Goal: Task Accomplishment & Management: Use online tool/utility

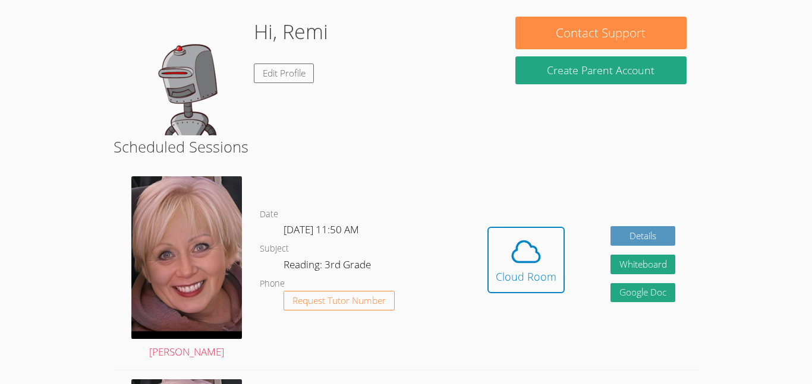
scroll to position [166, 0]
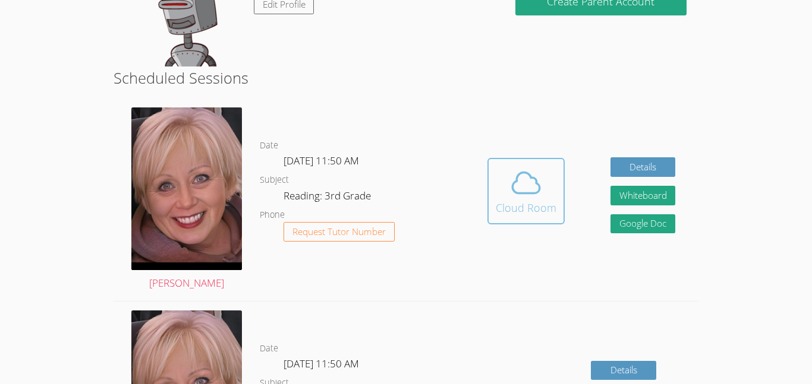
click at [516, 210] on div "Cloud Room" at bounding box center [526, 208] width 61 height 17
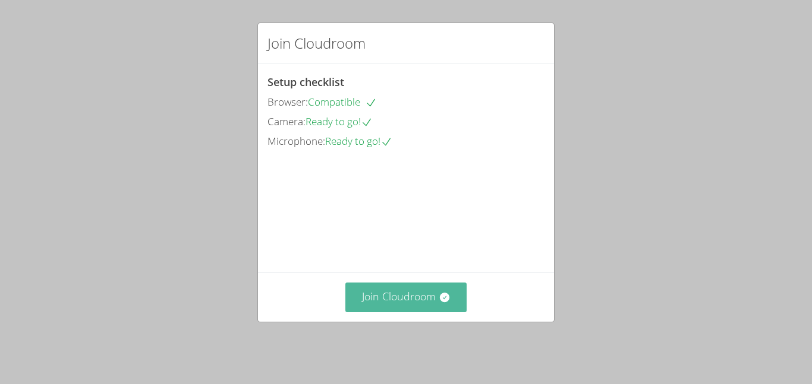
click at [453, 305] on button "Join Cloudroom" at bounding box center [406, 297] width 122 height 29
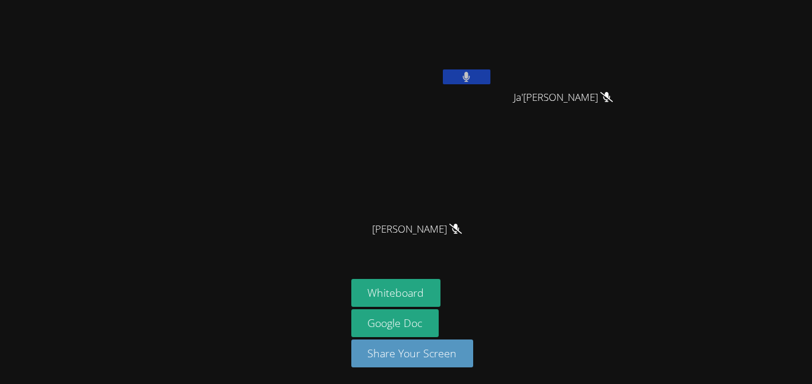
click at [474, 80] on button at bounding box center [467, 77] width 48 height 15
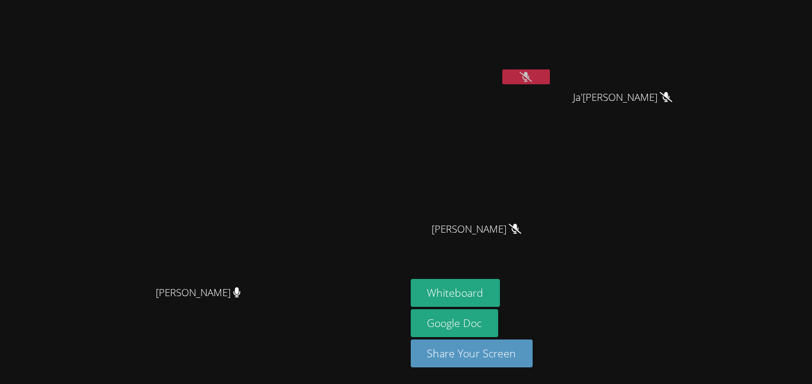
click at [547, 71] on button at bounding box center [526, 77] width 48 height 15
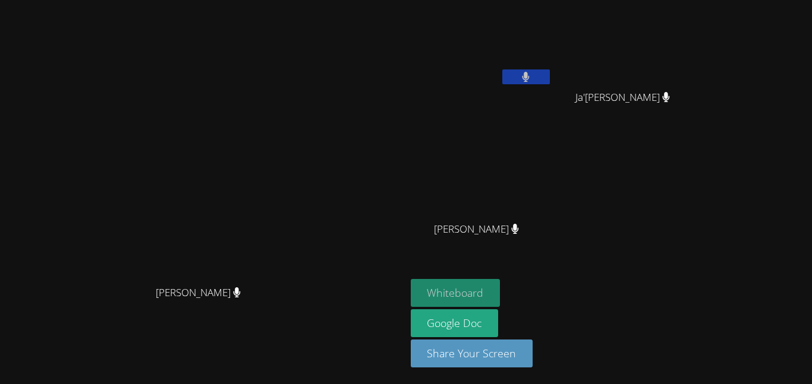
click at [500, 290] on button "Whiteboard" at bounding box center [456, 293] width 90 height 28
click at [550, 73] on button at bounding box center [526, 77] width 48 height 15
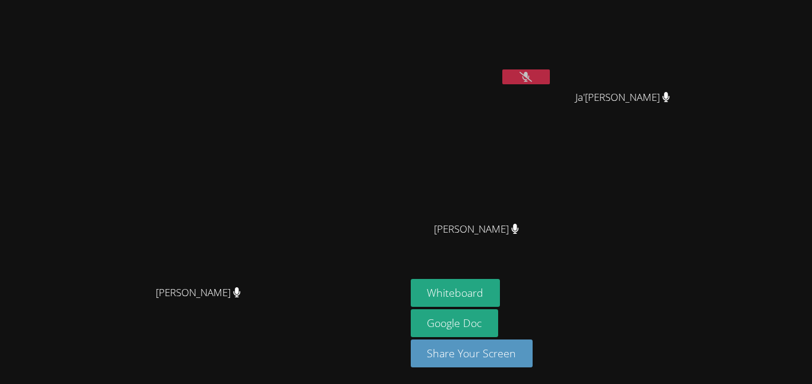
click at [550, 78] on button at bounding box center [526, 77] width 48 height 15
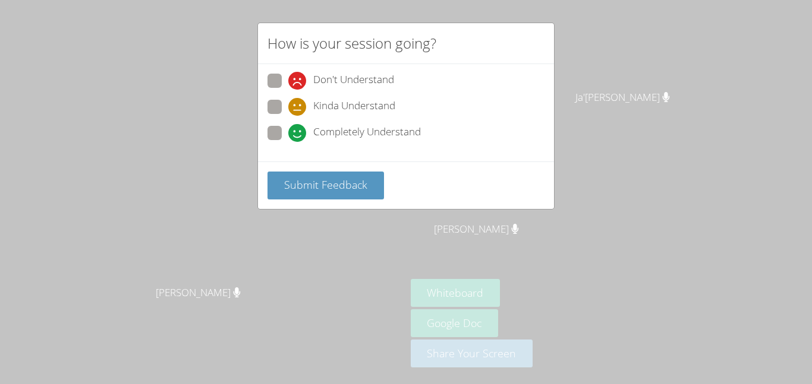
click at [288, 136] on icon at bounding box center [297, 133] width 18 height 18
click at [288, 136] on input "Completely Understand" at bounding box center [293, 131] width 10 height 10
radio input "true"
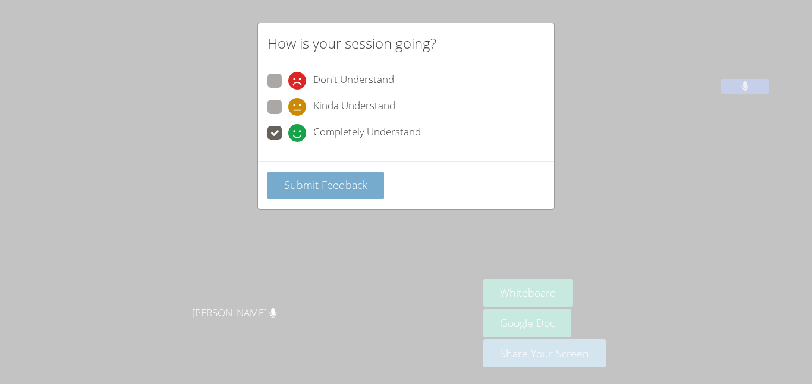
click at [314, 178] on span "Submit Feedback" at bounding box center [325, 185] width 83 height 14
